Goal: Find specific page/section: Find specific page/section

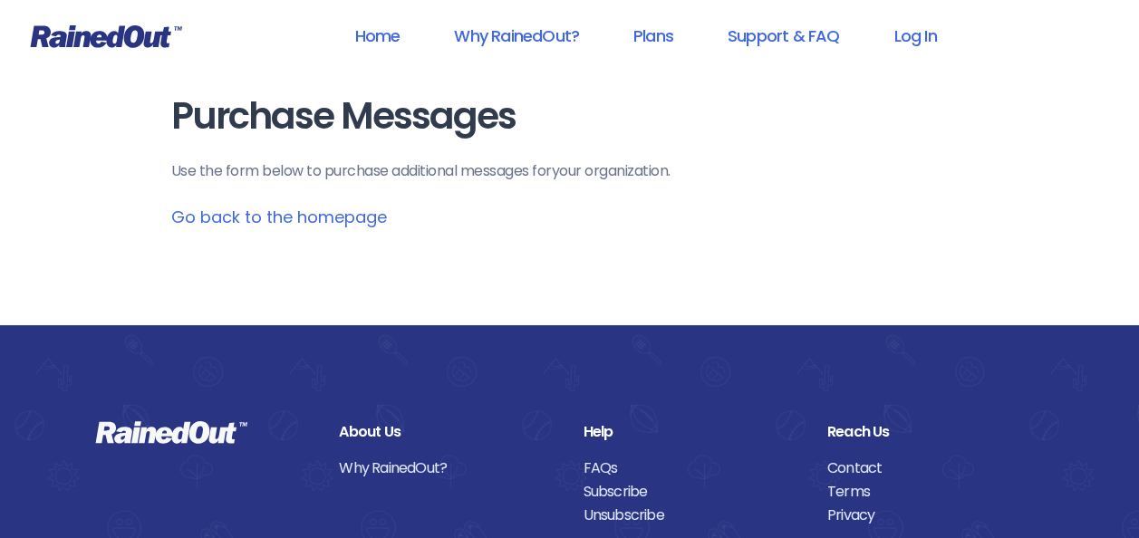
click at [324, 221] on link "Go back to the homepage" at bounding box center [279, 217] width 216 height 23
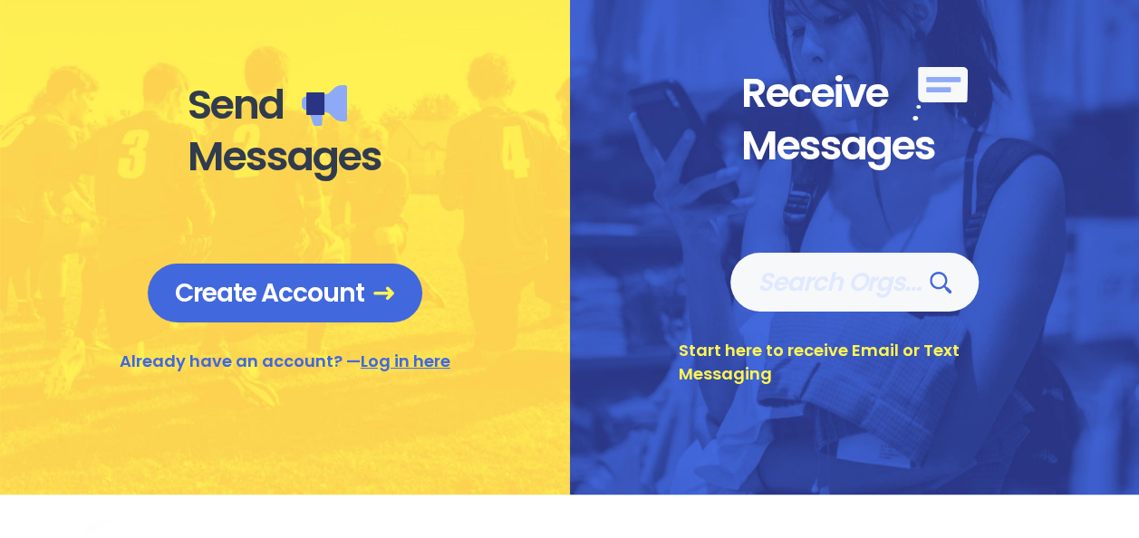
scroll to position [769, 0]
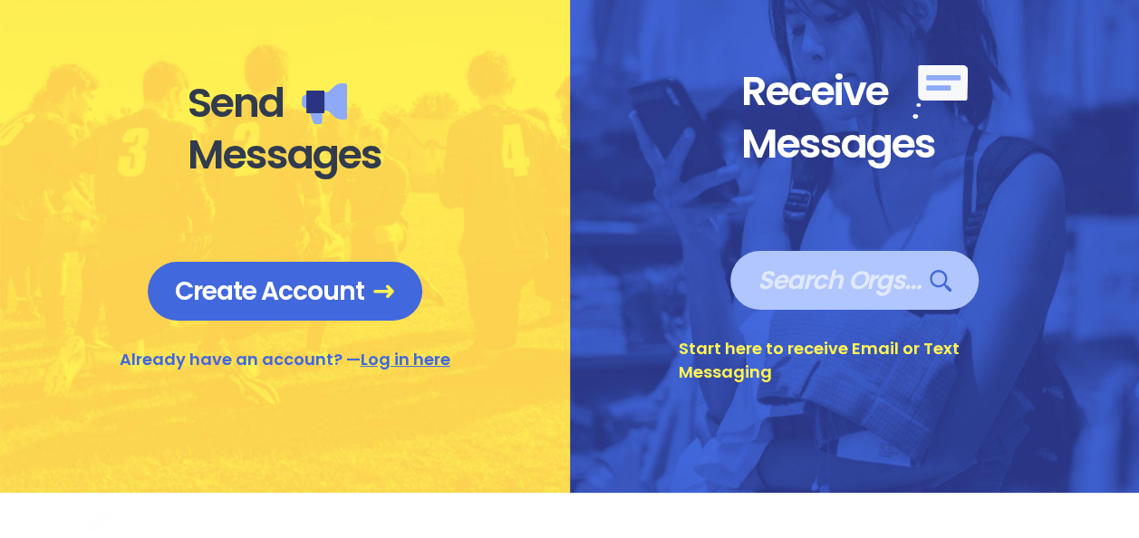
click at [856, 292] on span "Search Orgs…" at bounding box center [855, 281] width 194 height 32
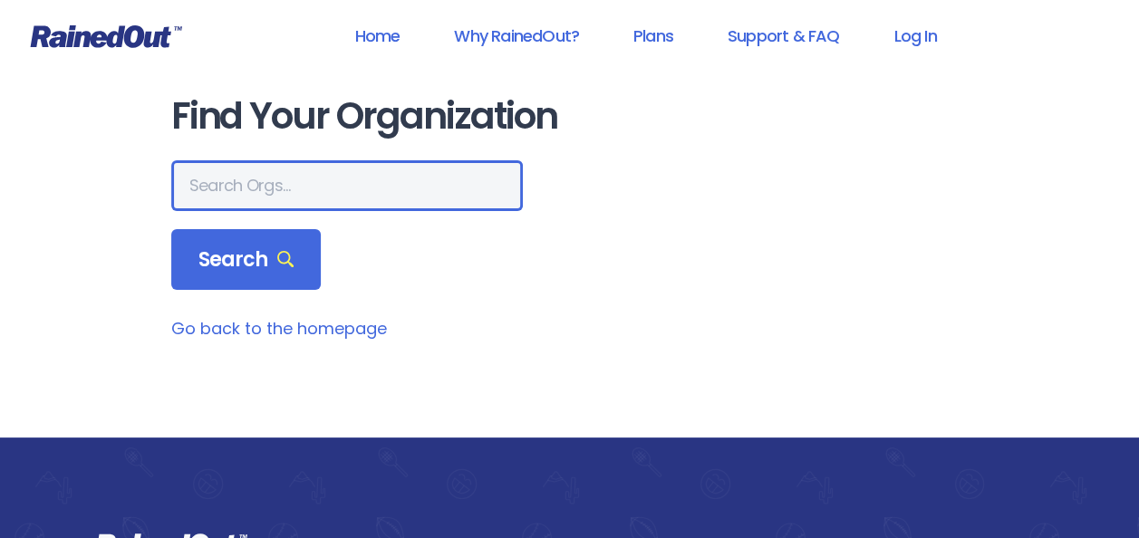
click at [228, 186] on input "text" at bounding box center [347, 185] width 352 height 51
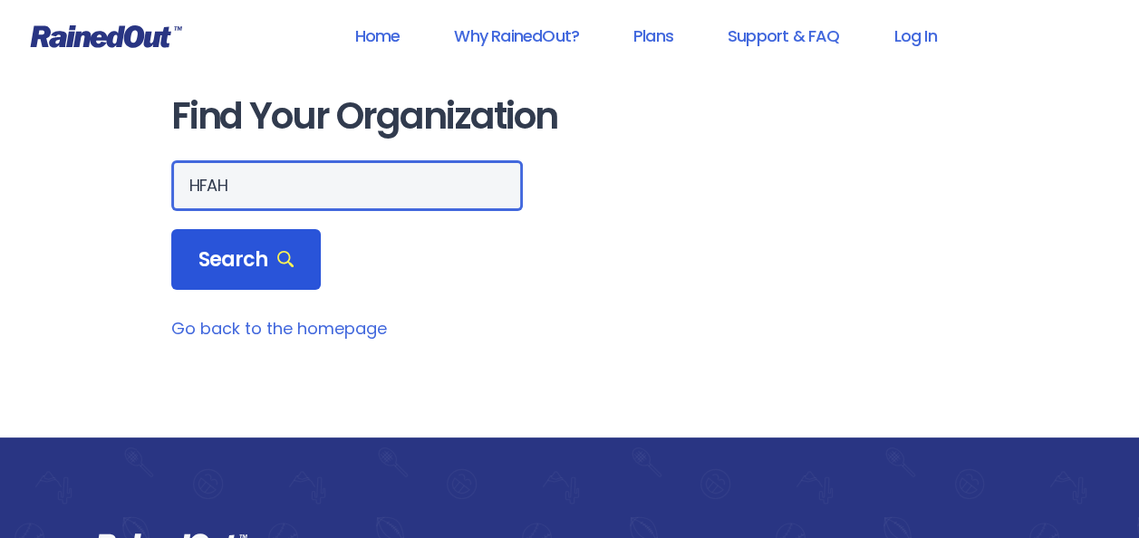
type input "HFAH"
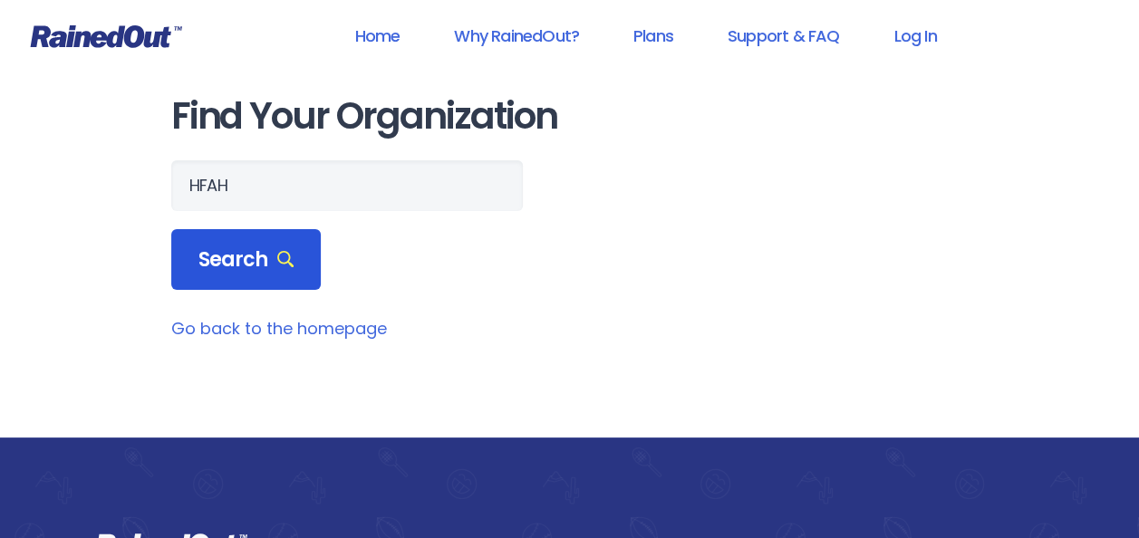
click at [254, 271] on span "Search" at bounding box center [246, 259] width 96 height 25
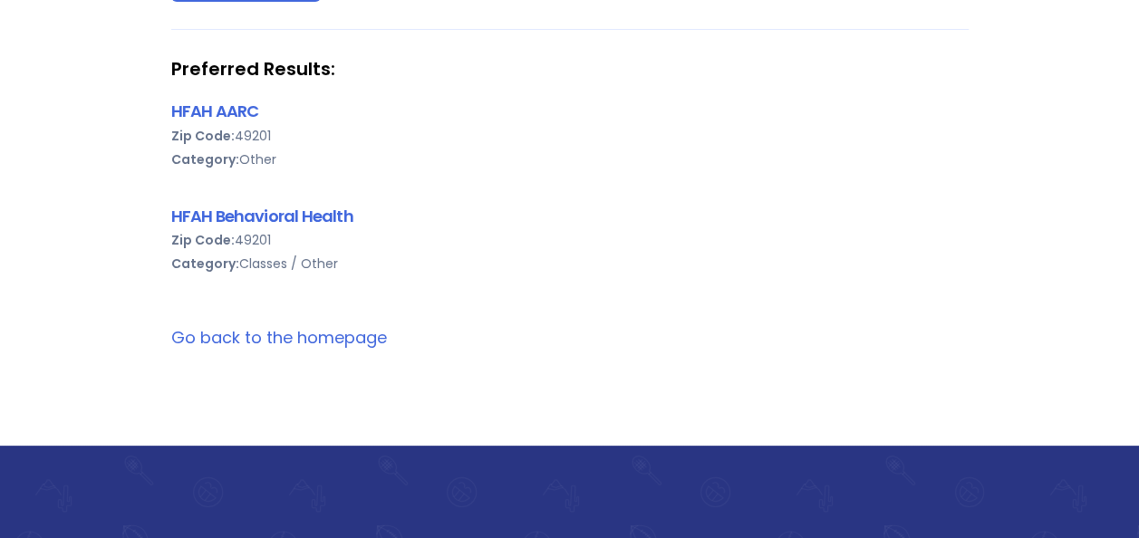
scroll to position [295, 0]
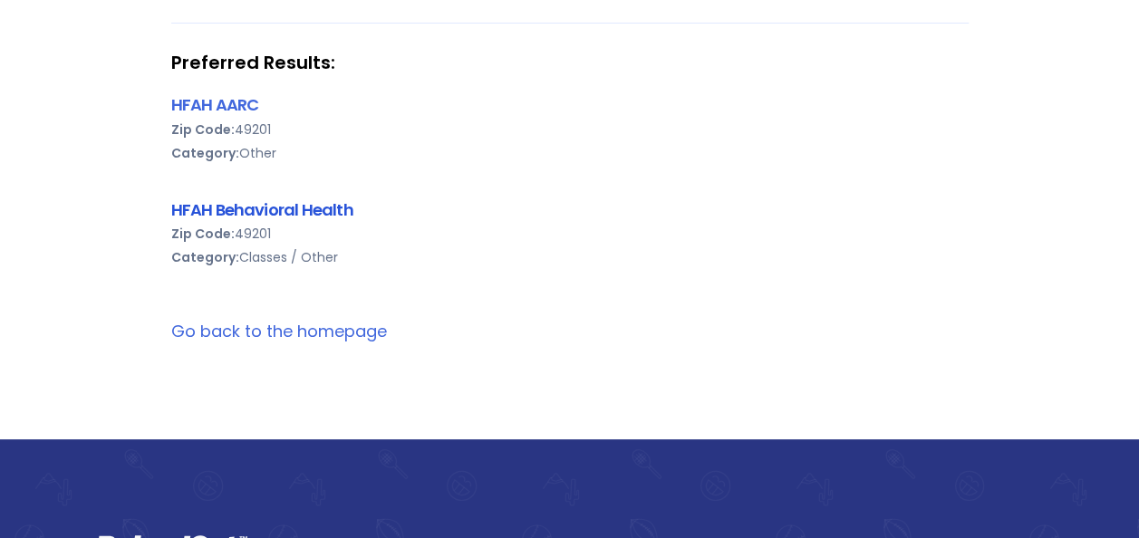
click at [278, 210] on link "HFAH Behavioral Health" at bounding box center [262, 209] width 182 height 23
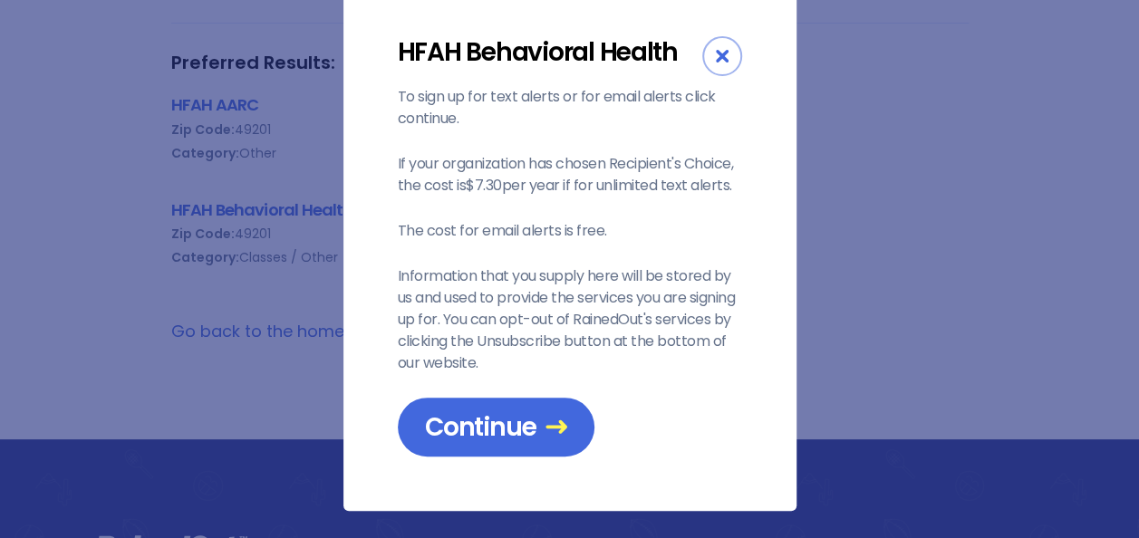
scroll to position [48, 0]
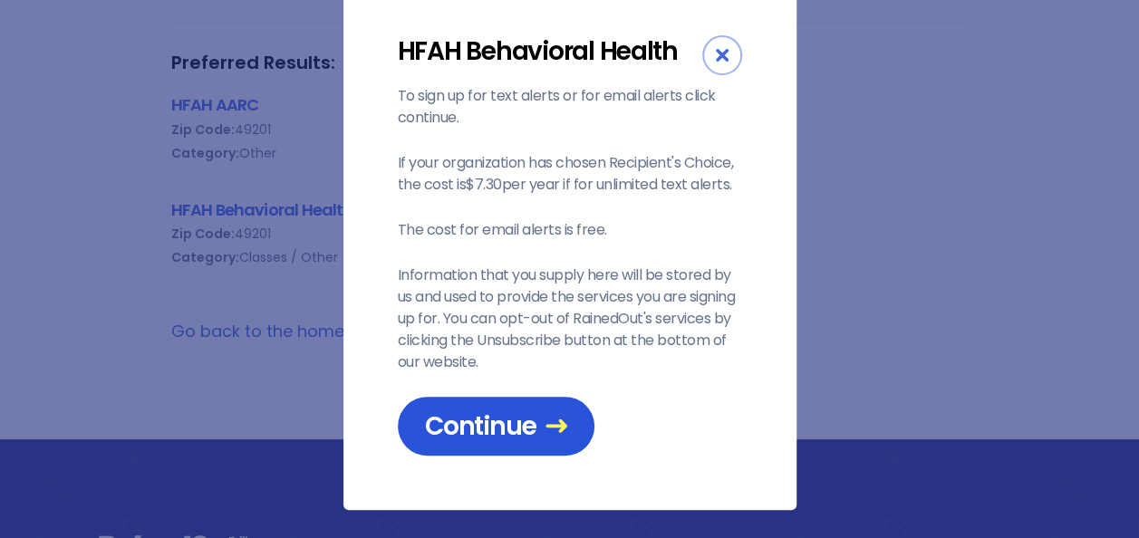
click at [518, 417] on span "Continue" at bounding box center [496, 427] width 142 height 32
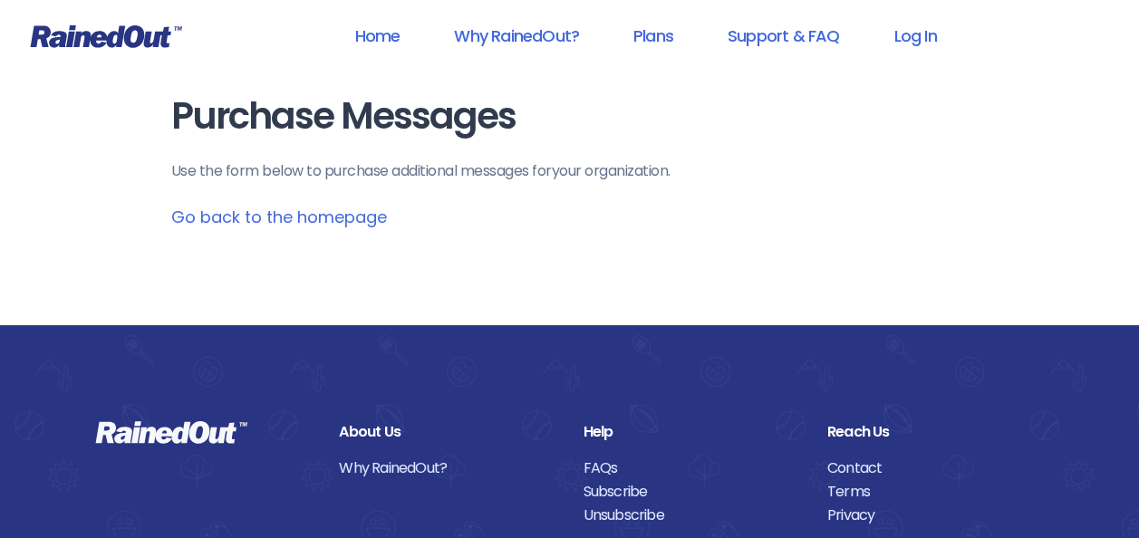
click at [358, 216] on link "Go back to the homepage" at bounding box center [279, 217] width 216 height 23
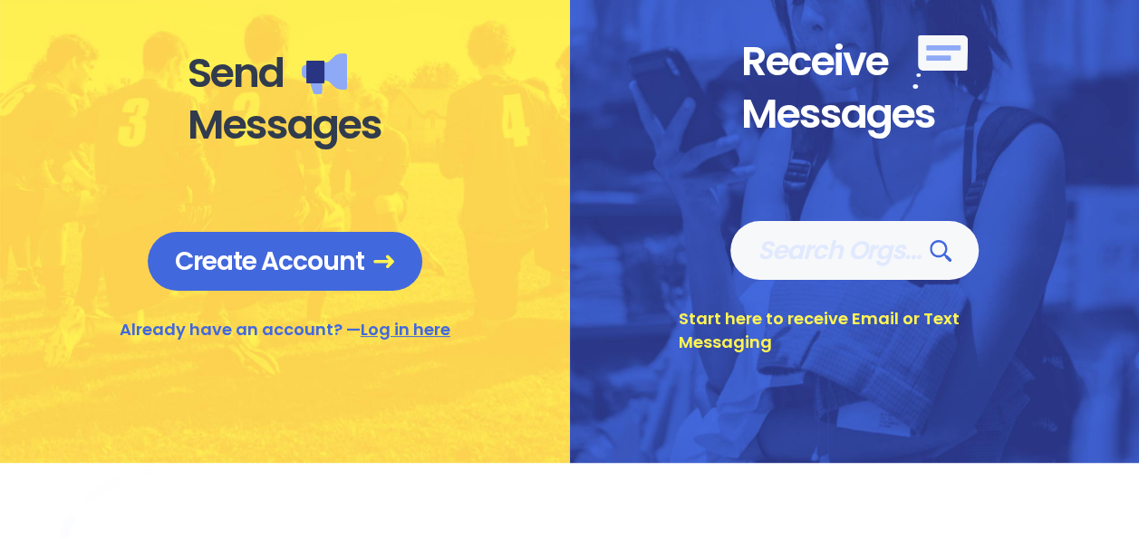
scroll to position [864, 0]
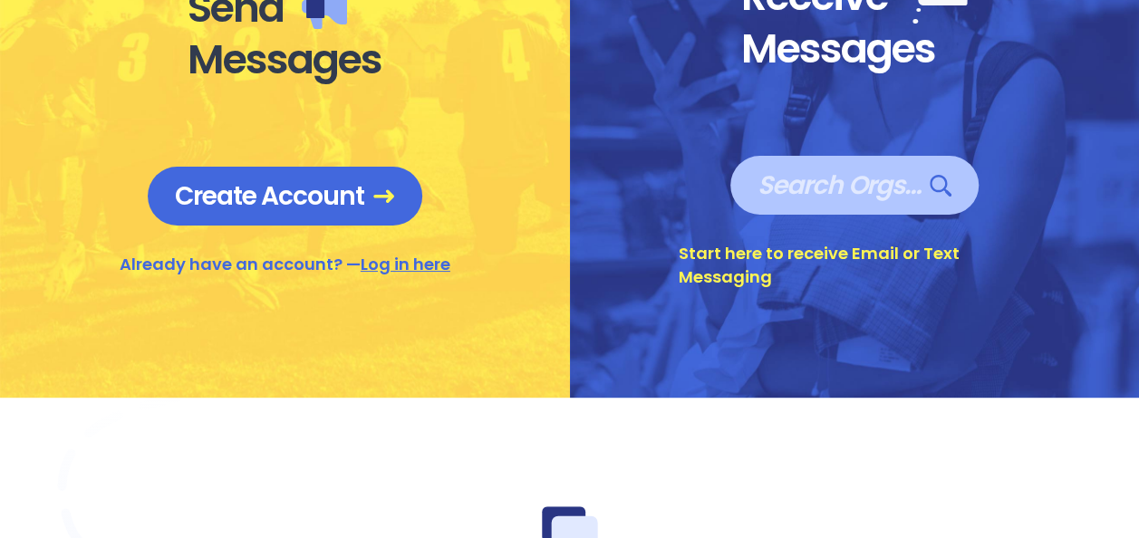
click at [841, 178] on span "Search Orgs…" at bounding box center [855, 185] width 194 height 32
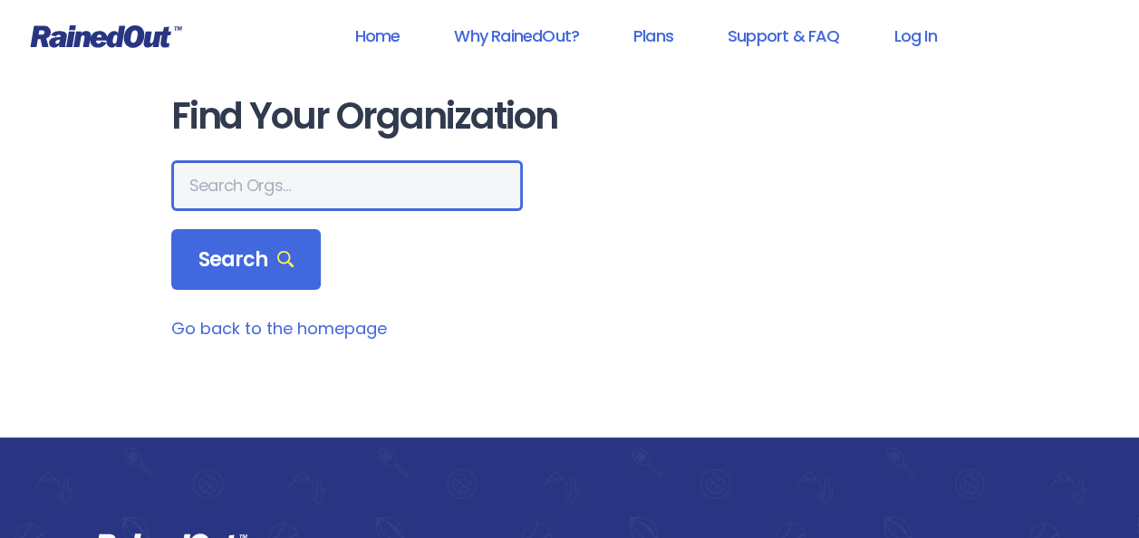
click at [344, 185] on input "text" at bounding box center [347, 185] width 352 height 51
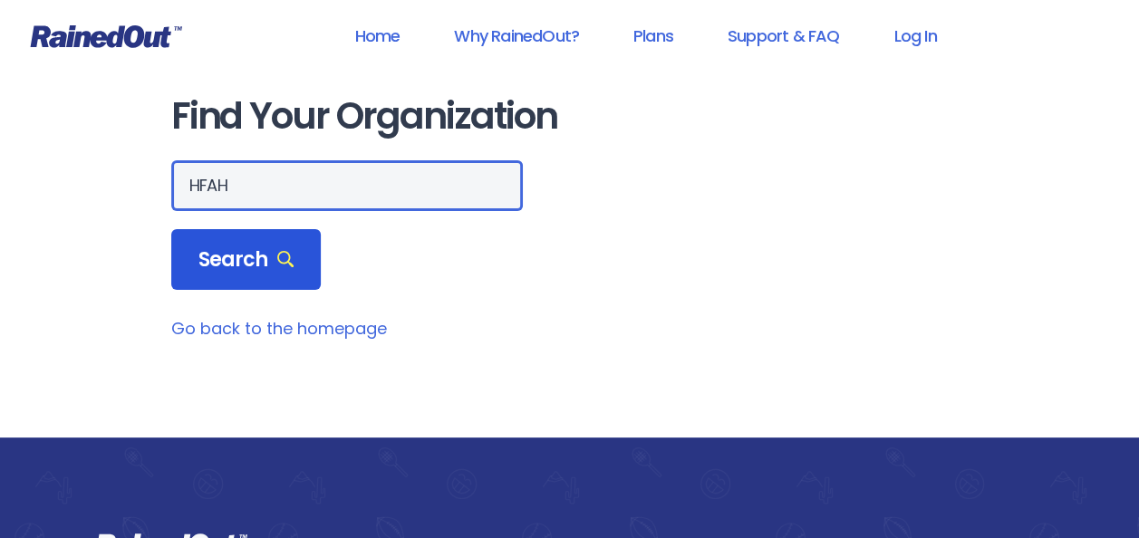
type input "HFAH"
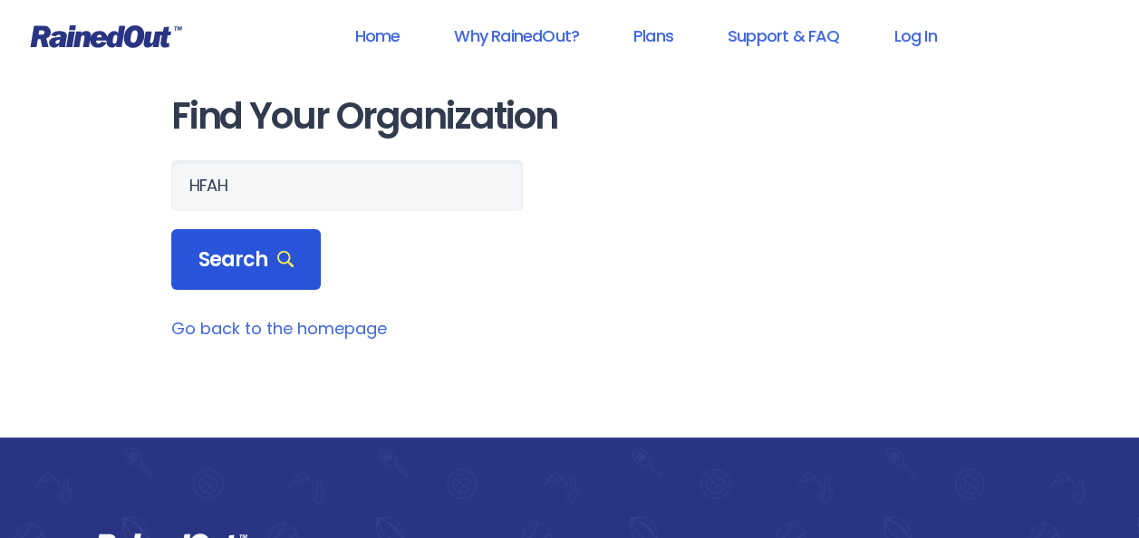
click at [239, 248] on span "Search" at bounding box center [246, 259] width 96 height 25
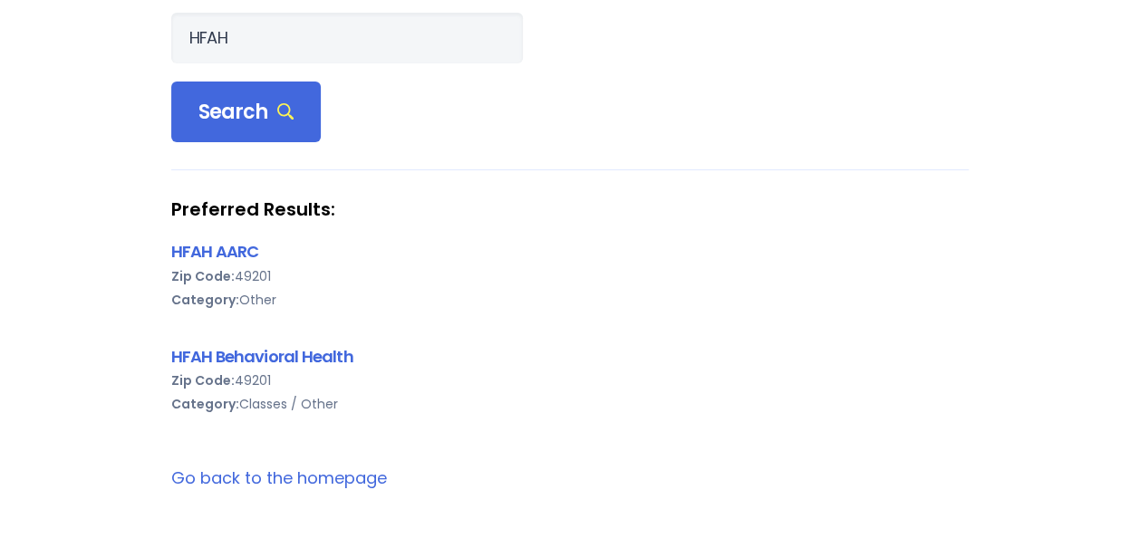
scroll to position [149, 0]
click at [279, 353] on link "HFAH Behavioral Health" at bounding box center [262, 355] width 182 height 23
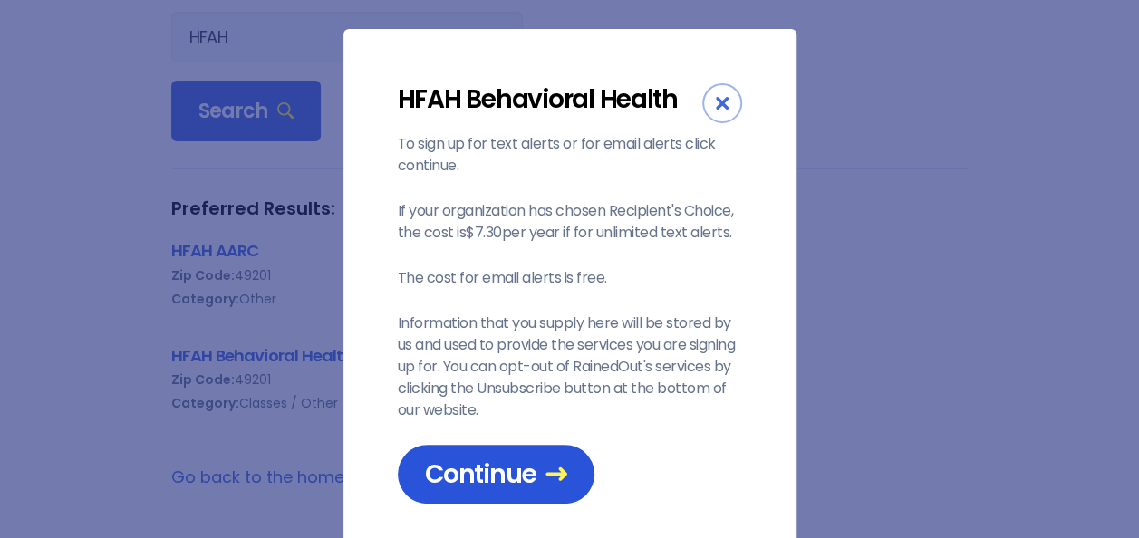
click at [497, 489] on span "Continue" at bounding box center [496, 475] width 142 height 32
